Goal: Task Accomplishment & Management: Use online tool/utility

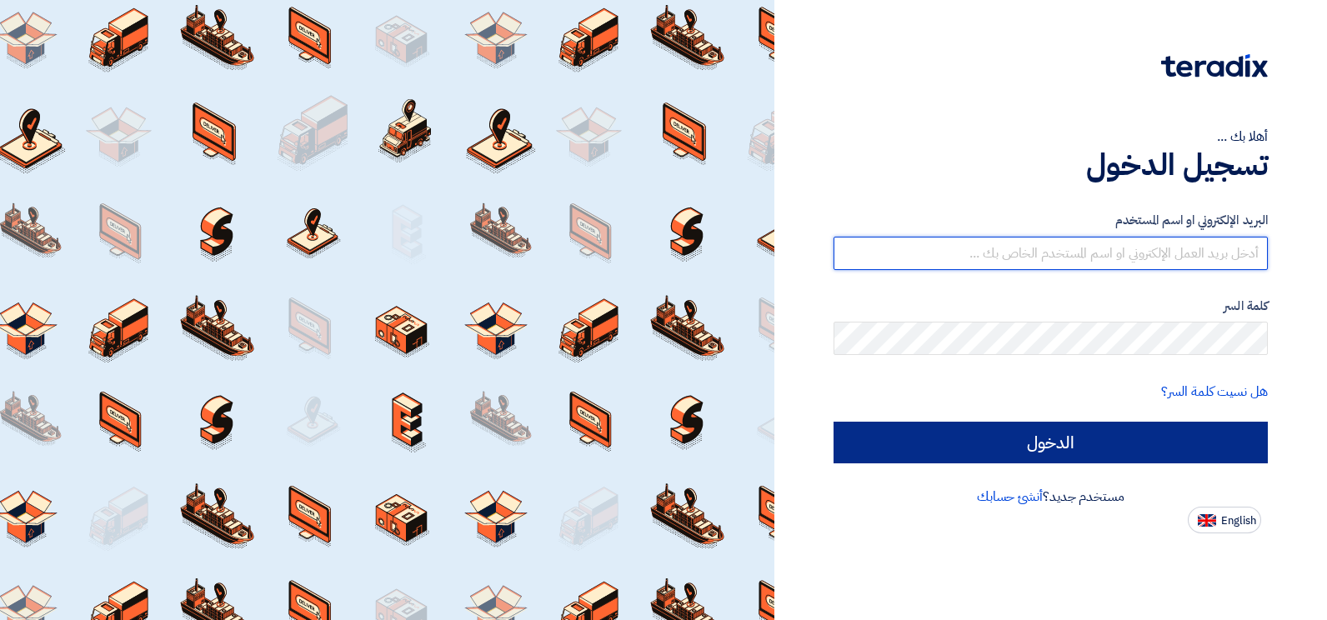
type input "[EMAIL_ADDRESS][DOMAIN_NAME]"
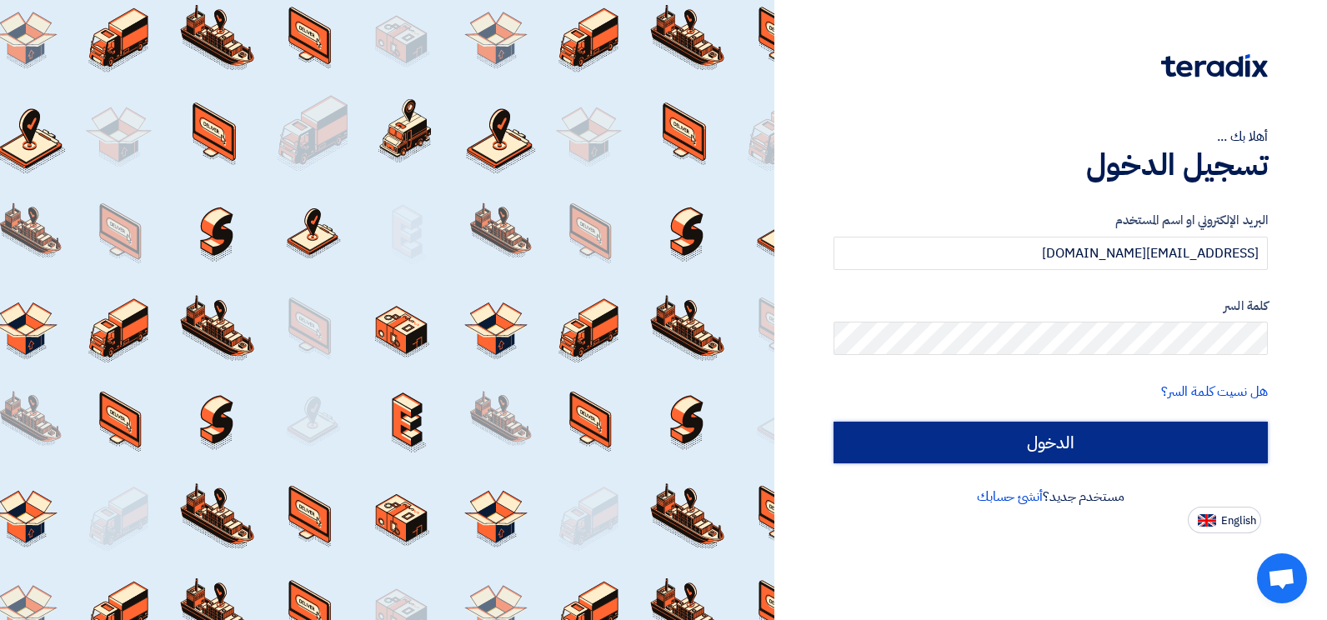
click at [1091, 458] on input "الدخول" at bounding box center [1051, 443] width 434 height 42
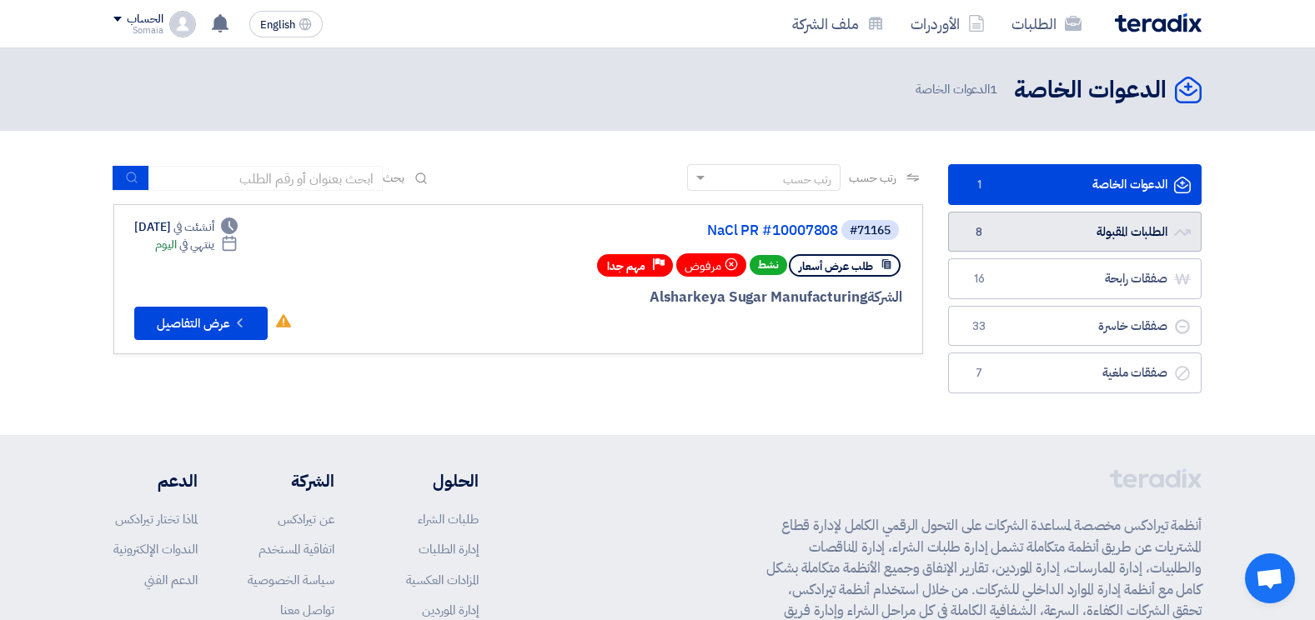
click at [1098, 228] on link "الطلبات المقبولة الطلبات المقبولة 8" at bounding box center [1074, 232] width 253 height 41
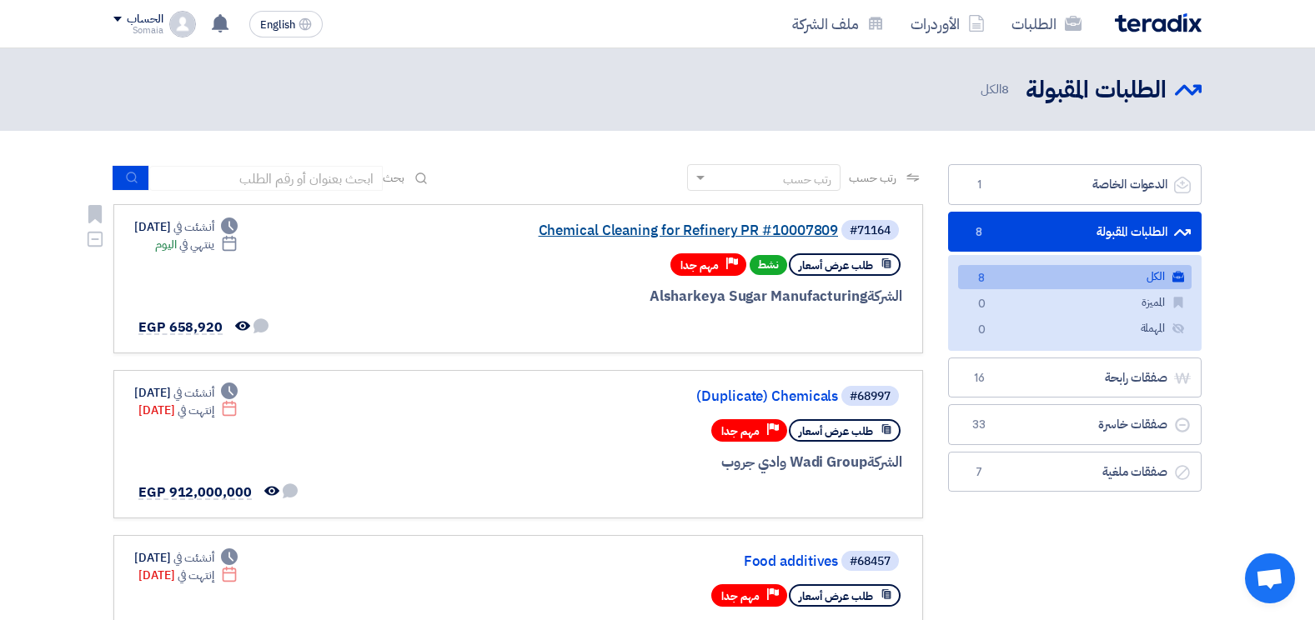
click at [772, 231] on link "Chemical Cleaning for Refinery PR #10007809" at bounding box center [671, 230] width 334 height 15
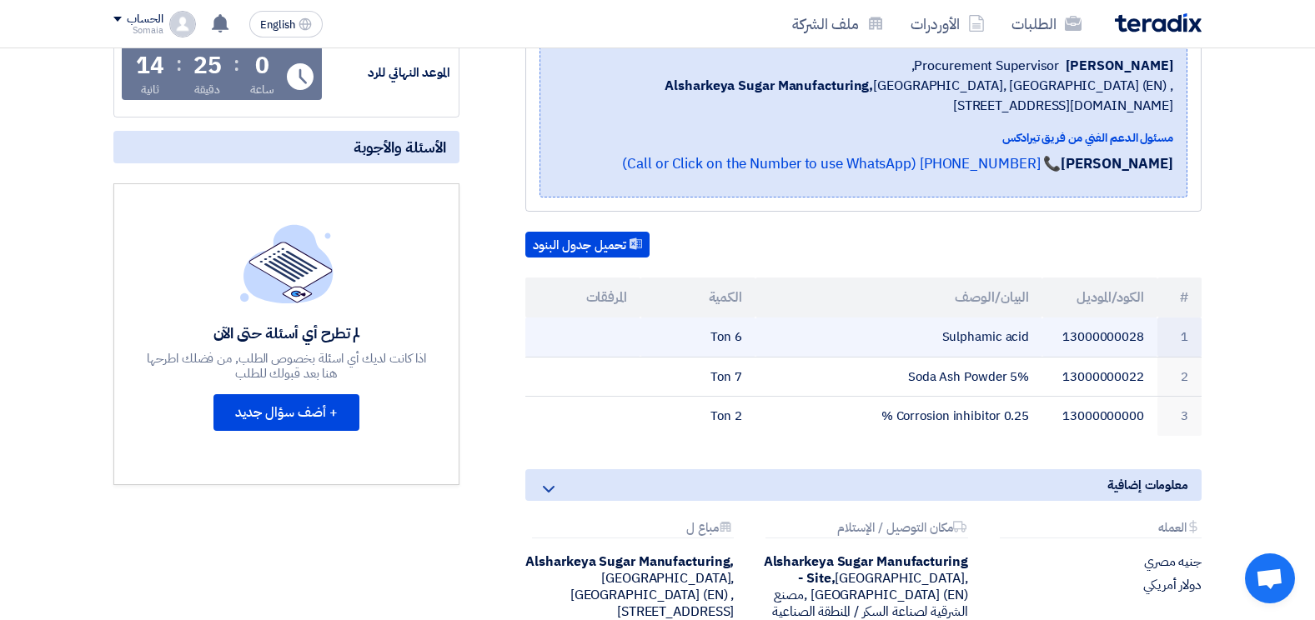
scroll to position [334, 0]
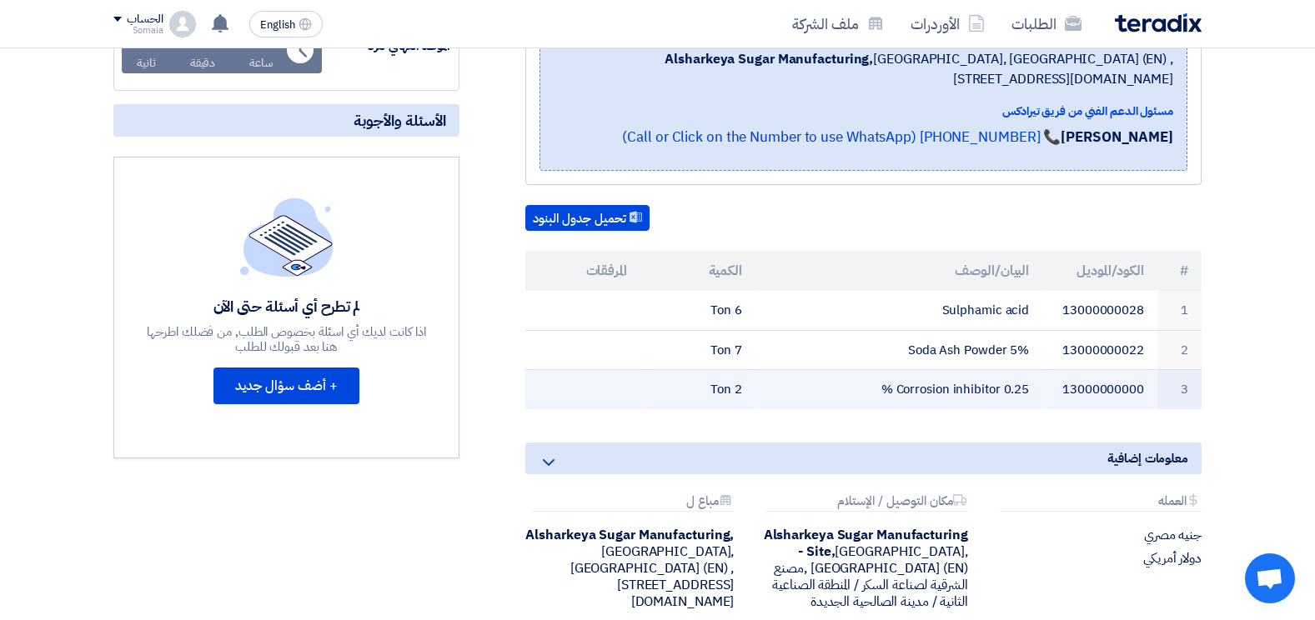
drag, startPoint x: 896, startPoint y: 388, endPoint x: 1039, endPoint y: 387, distance: 142.6
click at [1039, 387] on td "Corrosion inhibitor 0.25 %" at bounding box center [899, 389] width 288 height 39
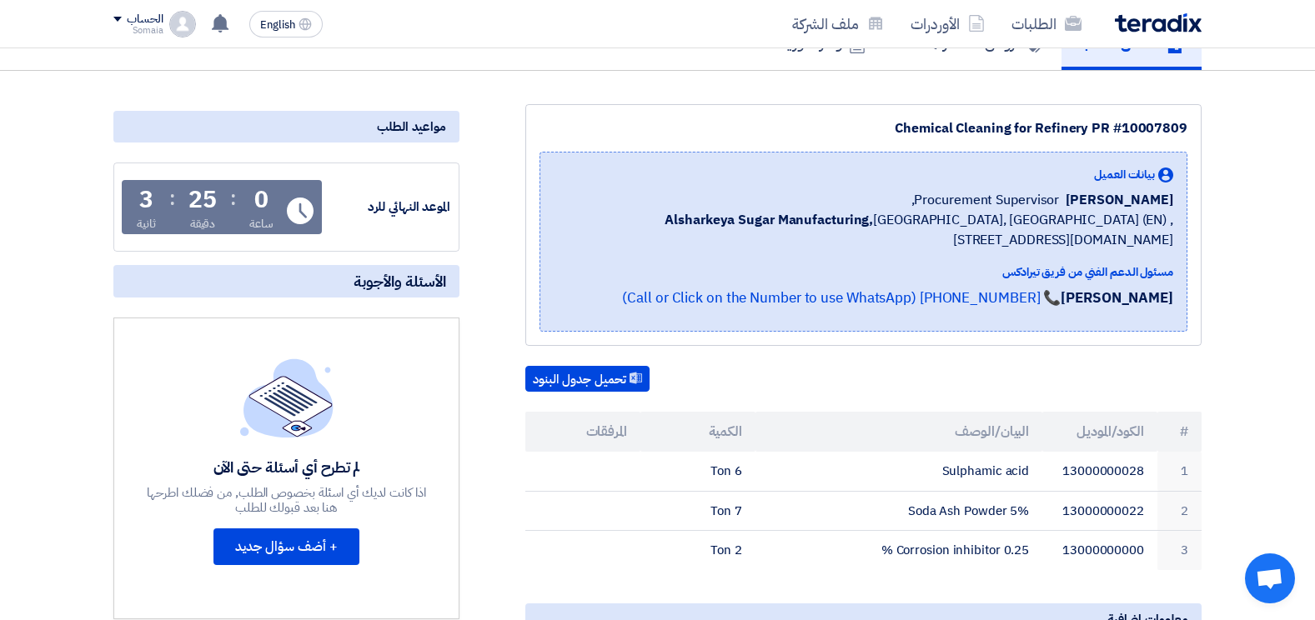
scroll to position [0, 0]
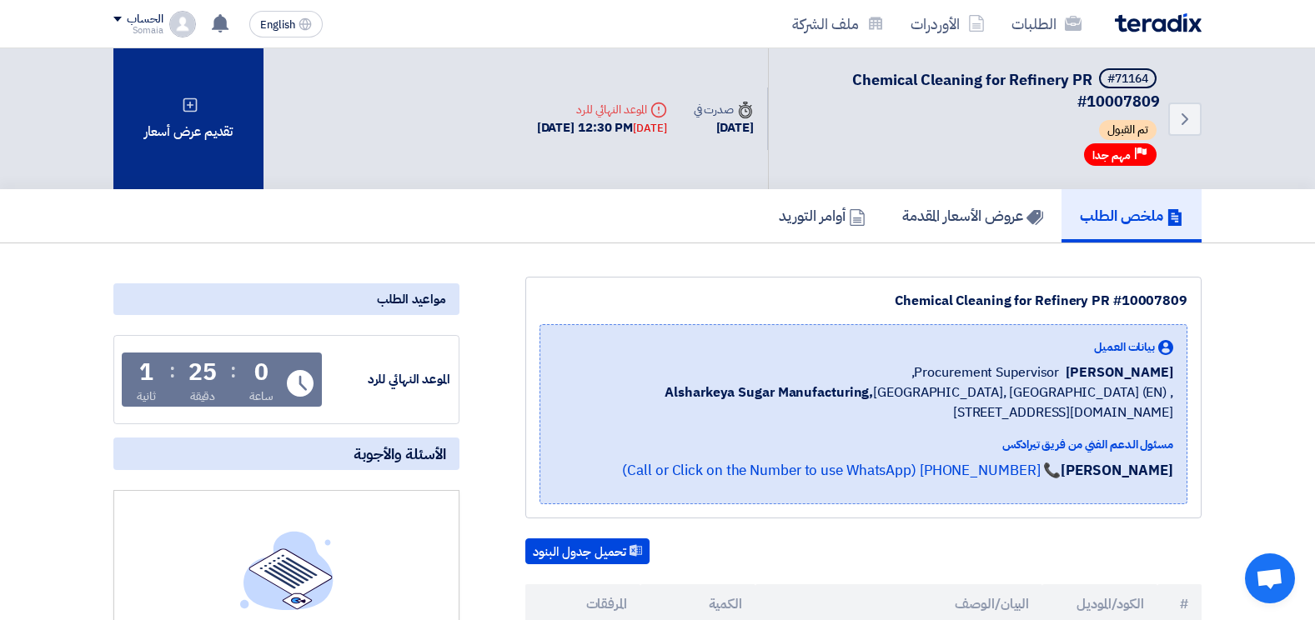
click at [188, 133] on div "تقديم عرض أسعار" at bounding box center [188, 118] width 150 height 141
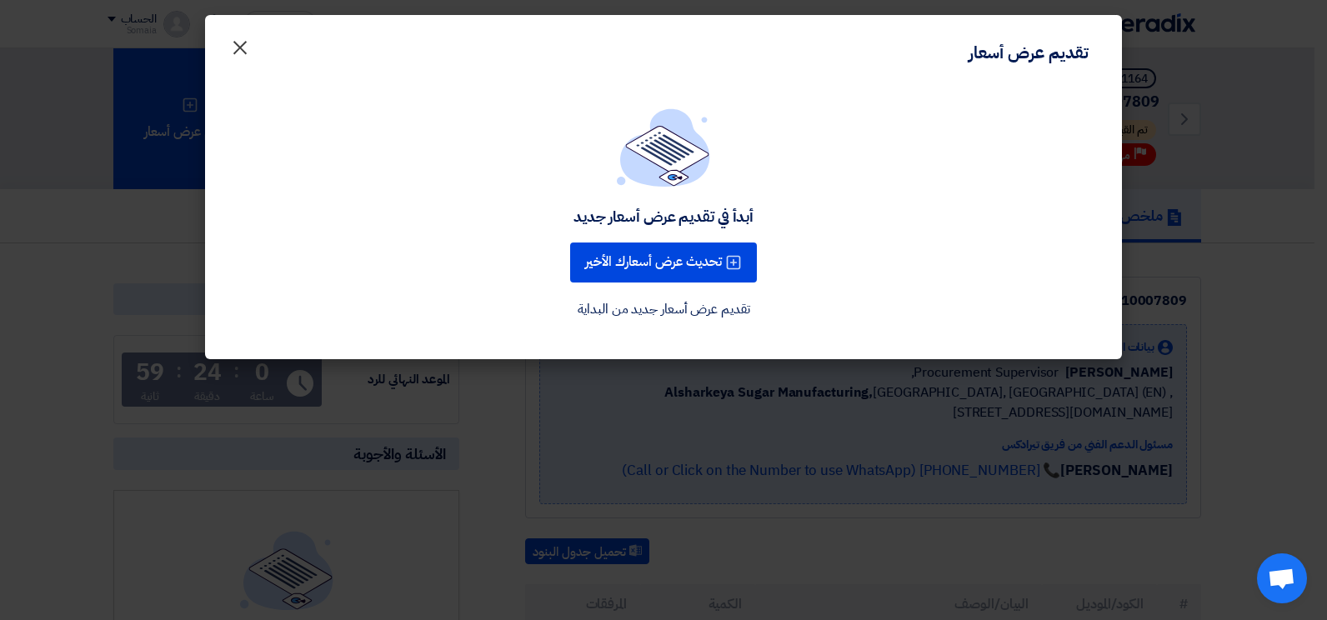
click at [228, 54] on button "×" at bounding box center [240, 43] width 47 height 33
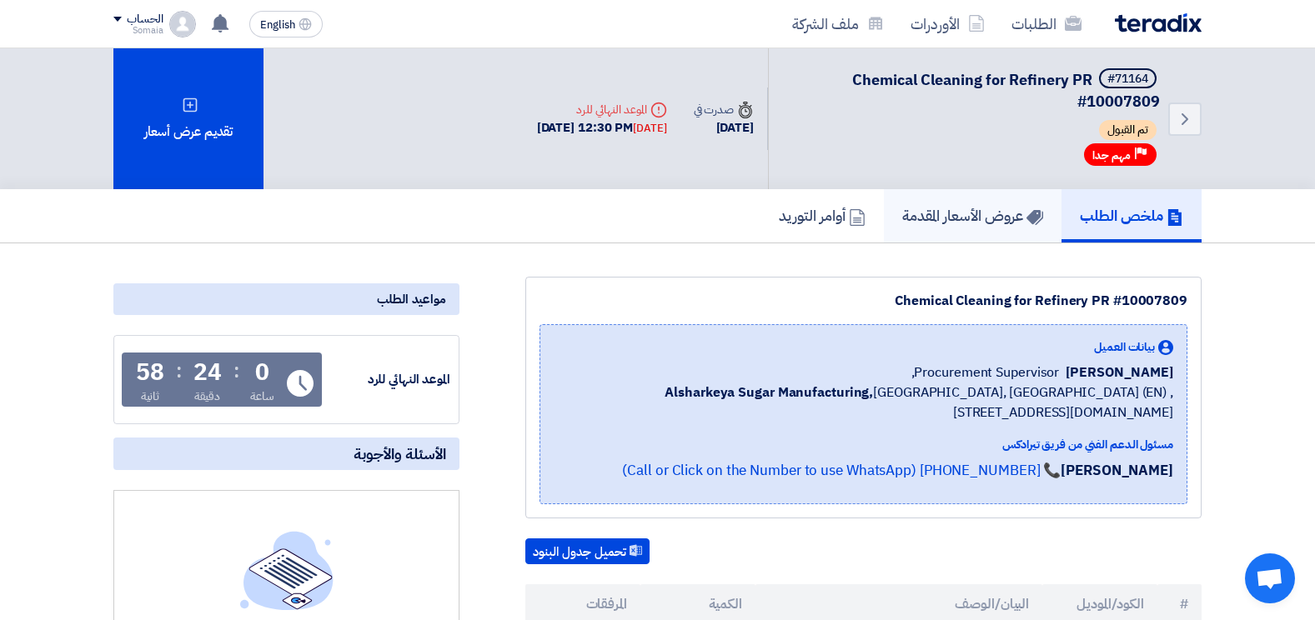
click at [1006, 224] on h5 "عروض الأسعار المقدمة" at bounding box center [972, 215] width 141 height 19
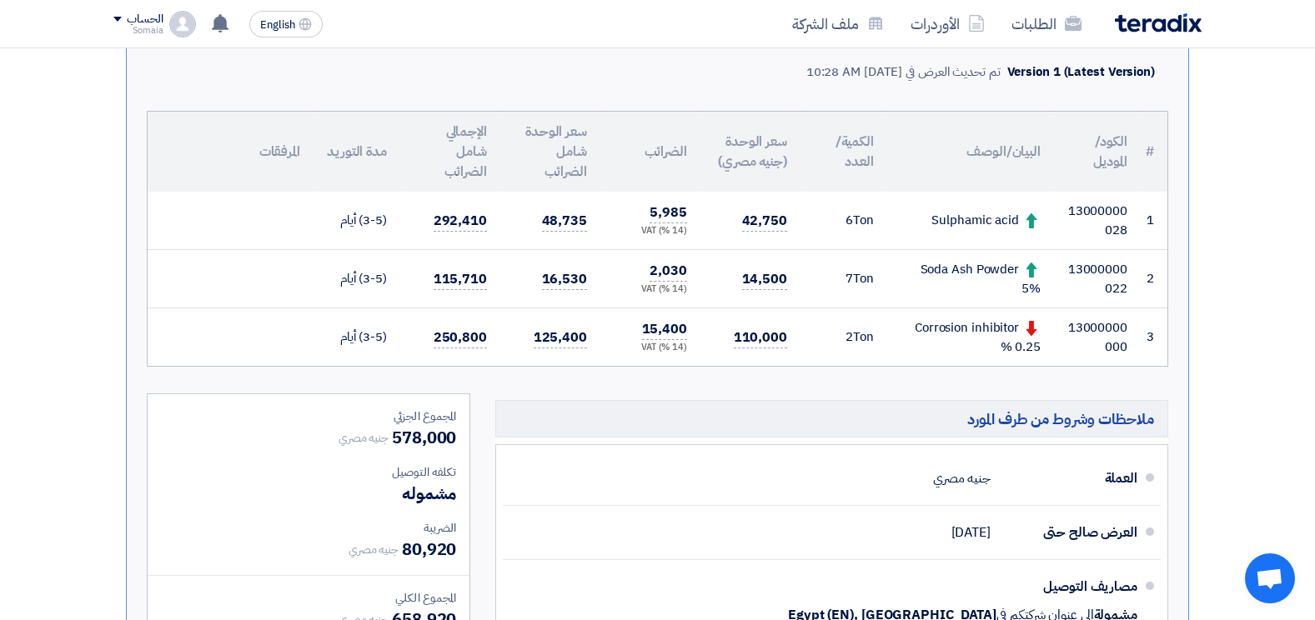
scroll to position [250, 0]
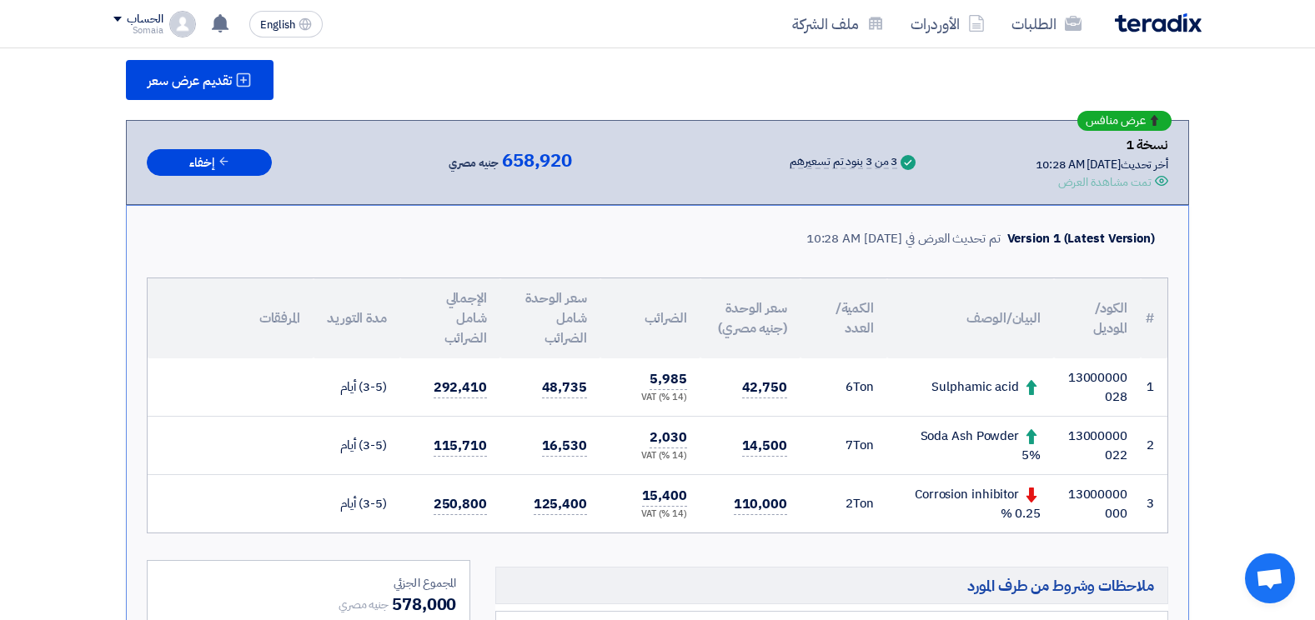
drag, startPoint x: 720, startPoint y: 394, endPoint x: 715, endPoint y: 456, distance: 62.8
click at [715, 456] on tbody "1 13000000028 Sulphamic acid 6 Ton 2 7 3 2" at bounding box center [658, 446] width 1020 height 174
click at [301, 389] on td at bounding box center [231, 388] width 166 height 58
click at [269, 454] on td at bounding box center [231, 446] width 166 height 58
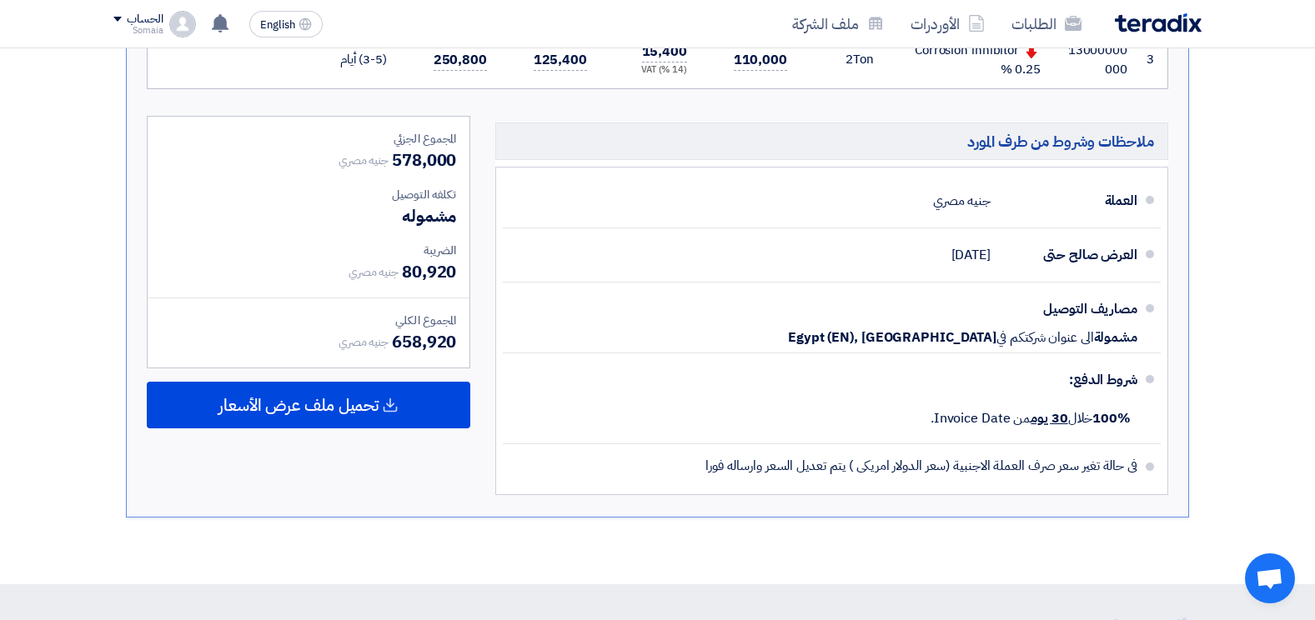
scroll to position [834, 0]
